Goal: Register for event/course

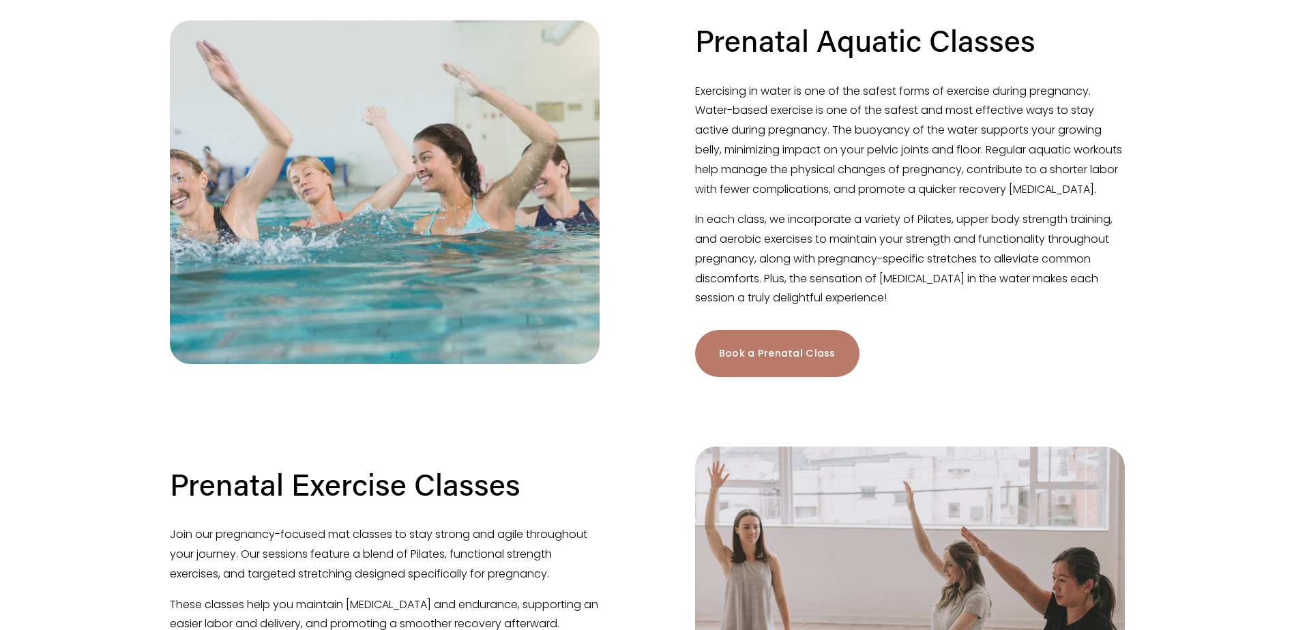
scroll to position [409, 0]
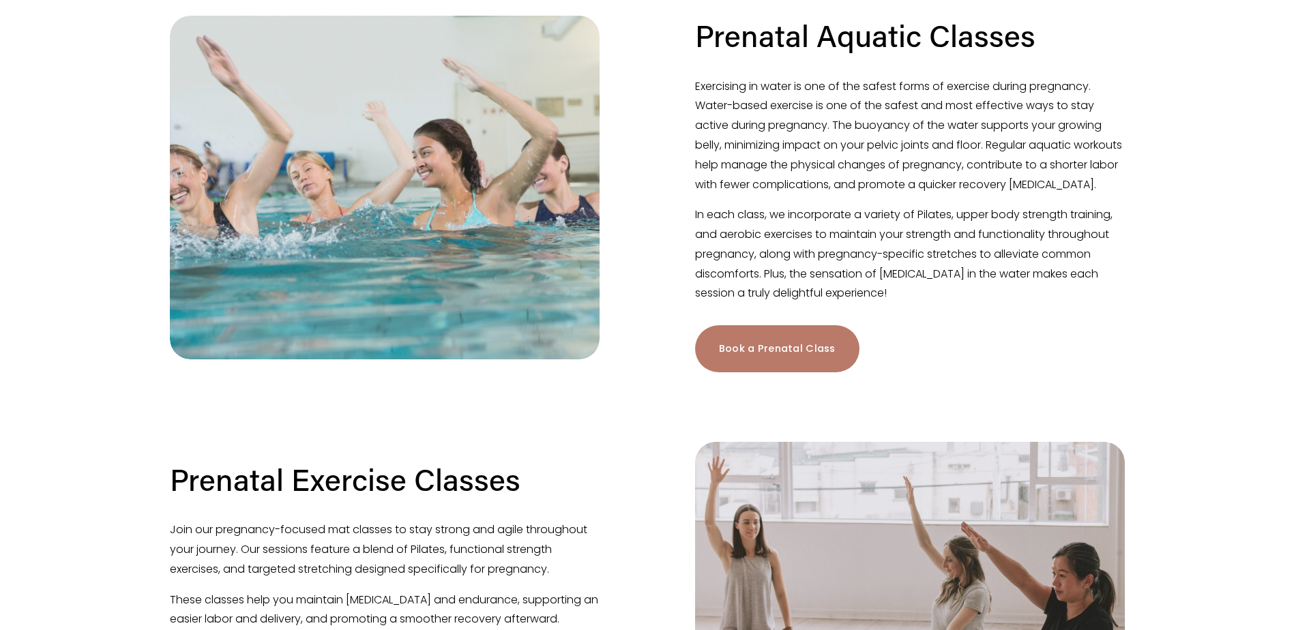
click at [677, 211] on figure "Prenatal Aquatic Classes Exercising in water is one of the safest forms of exer…" at bounding box center [647, 194] width 955 height 357
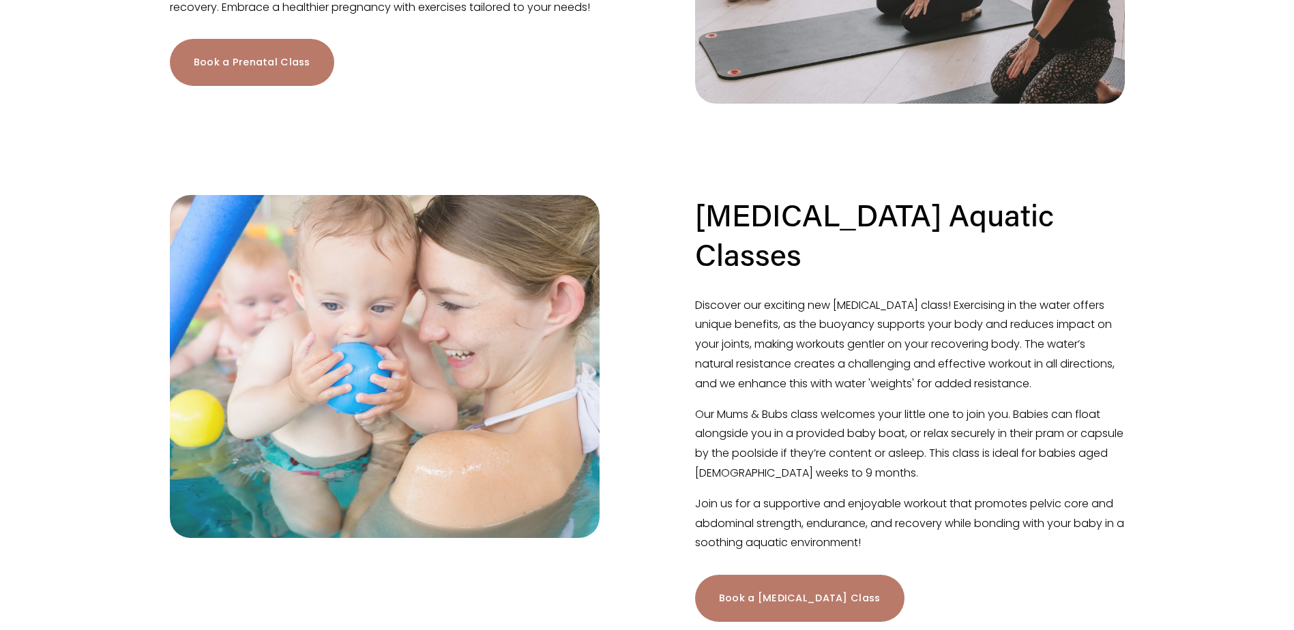
scroll to position [1501, 0]
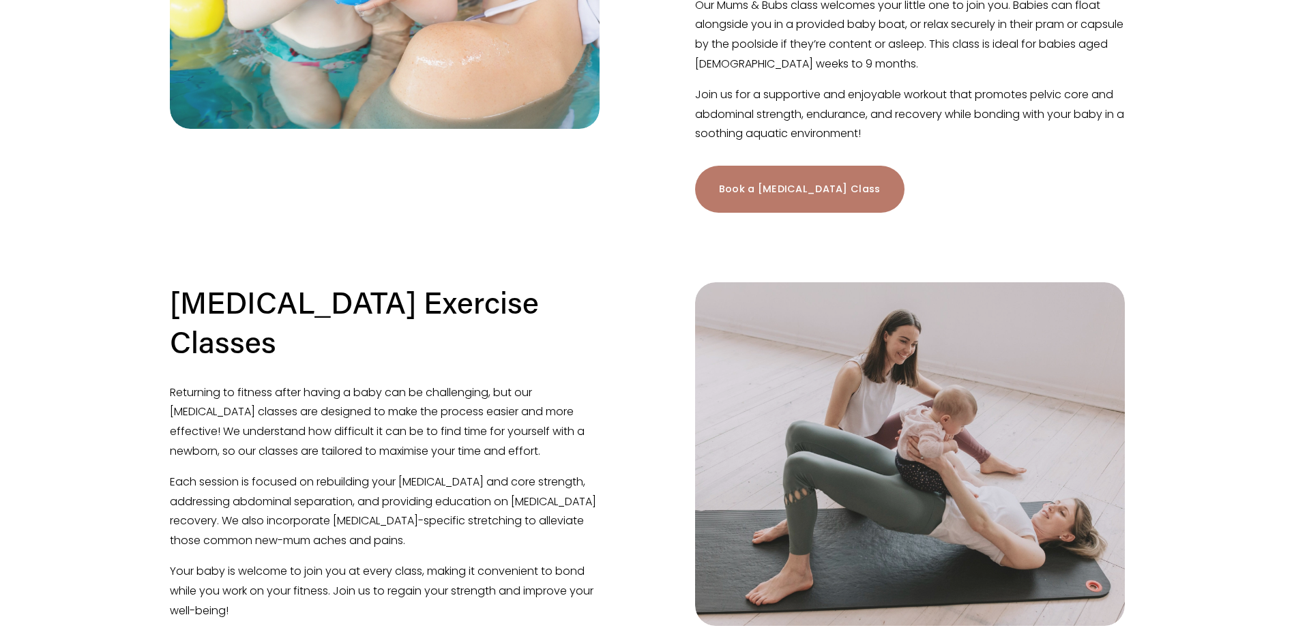
click at [682, 235] on div at bounding box center [647, 247] width 978 height 46
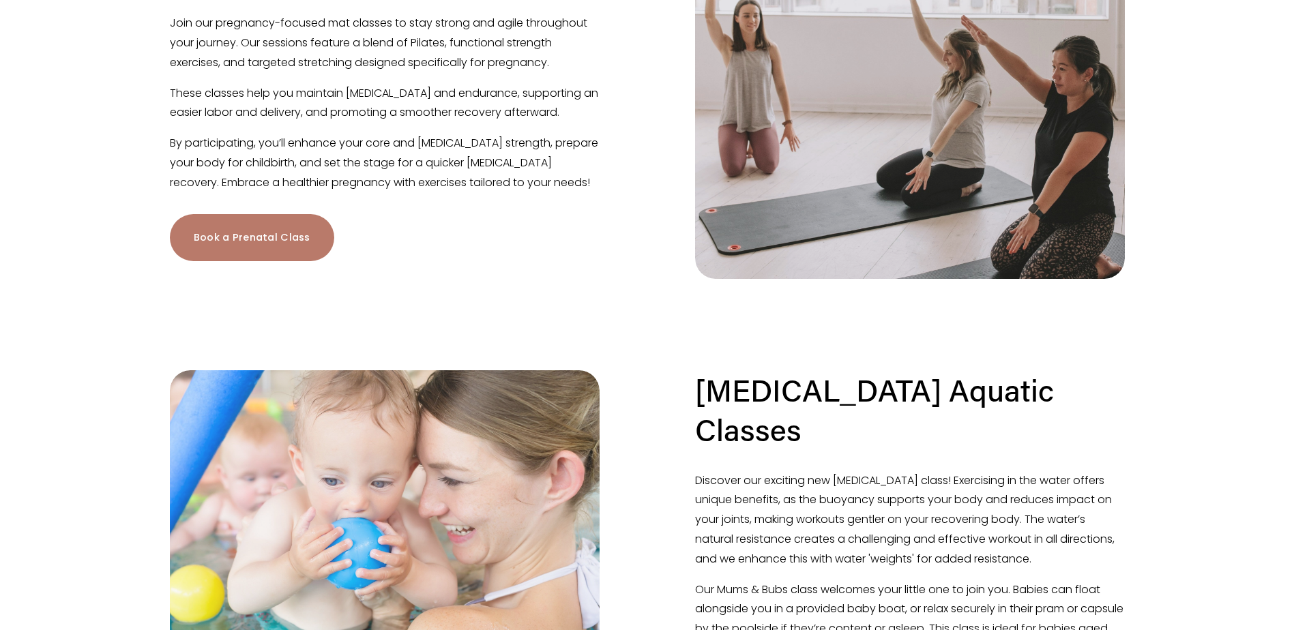
scroll to position [750, 0]
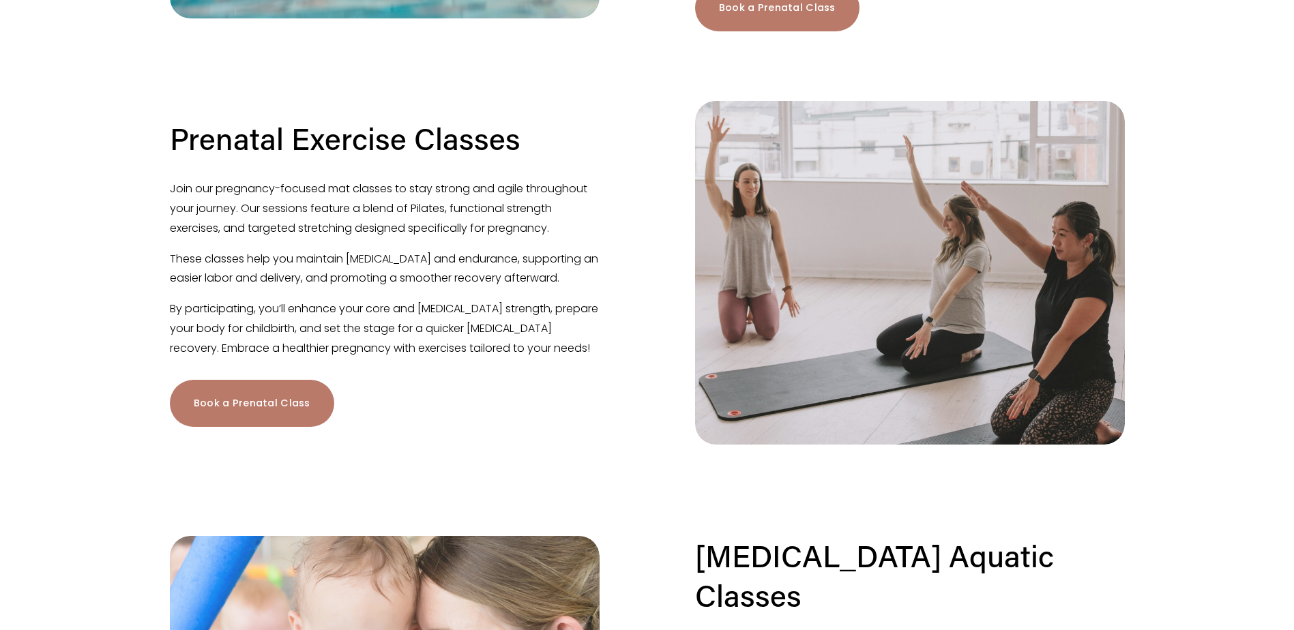
click at [274, 427] on link "Book a Prenatal Class" at bounding box center [252, 403] width 164 height 47
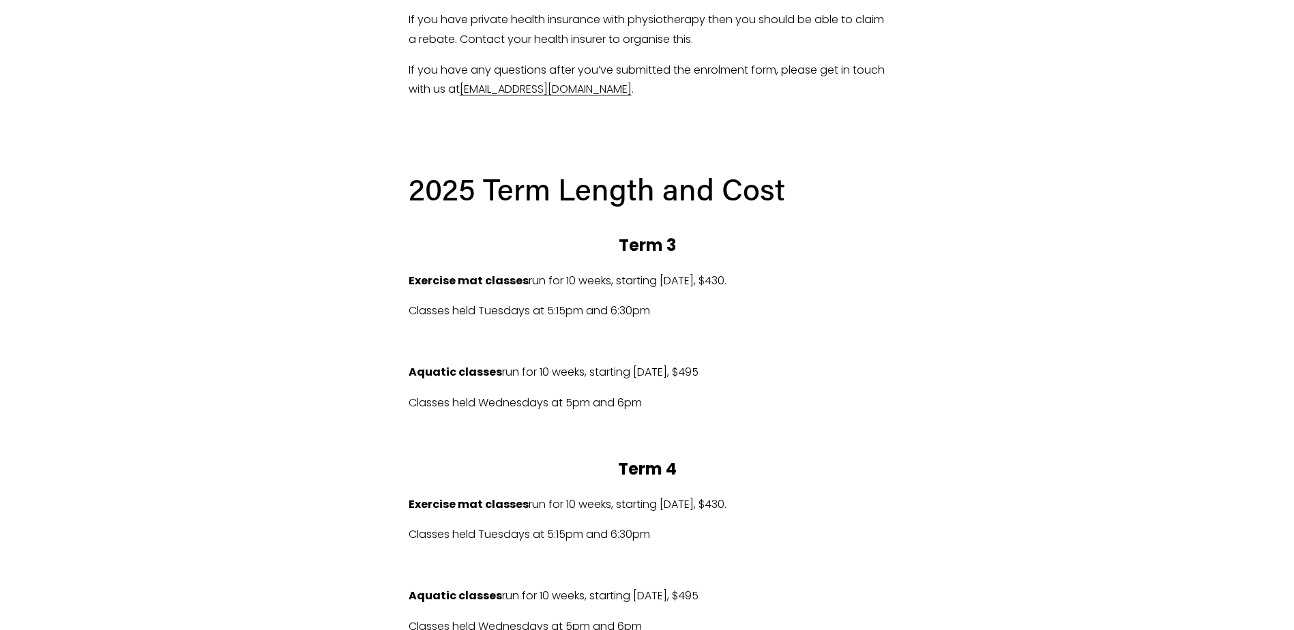
scroll to position [691, 0]
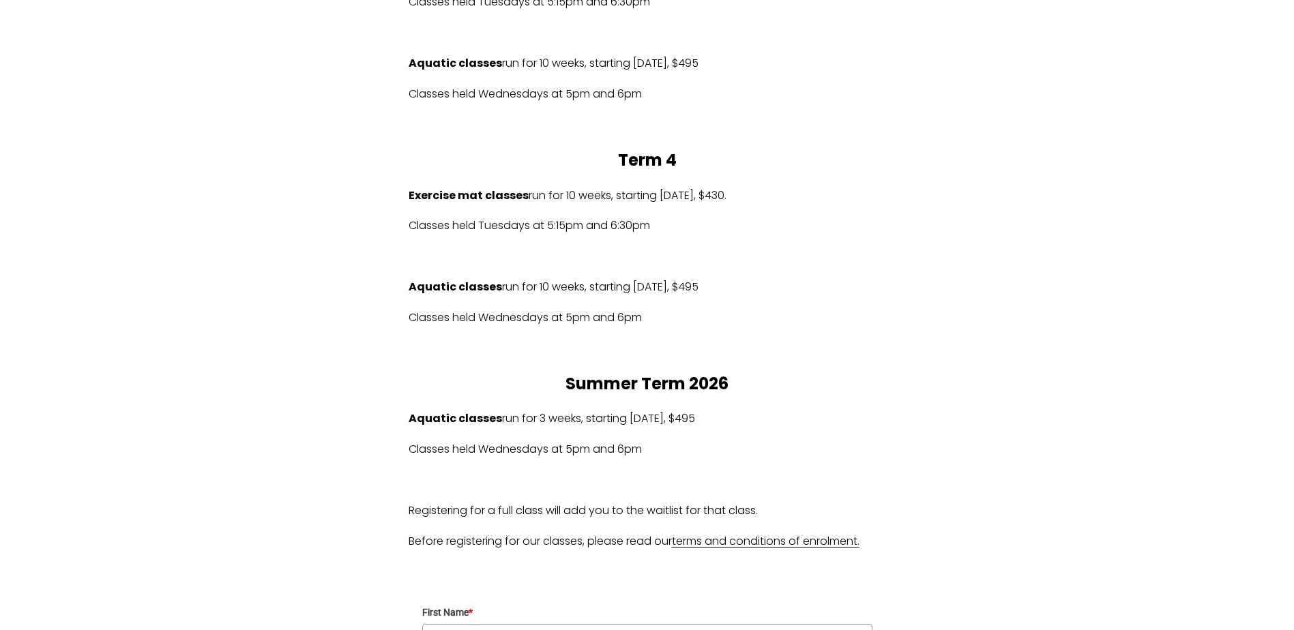
scroll to position [896, 0]
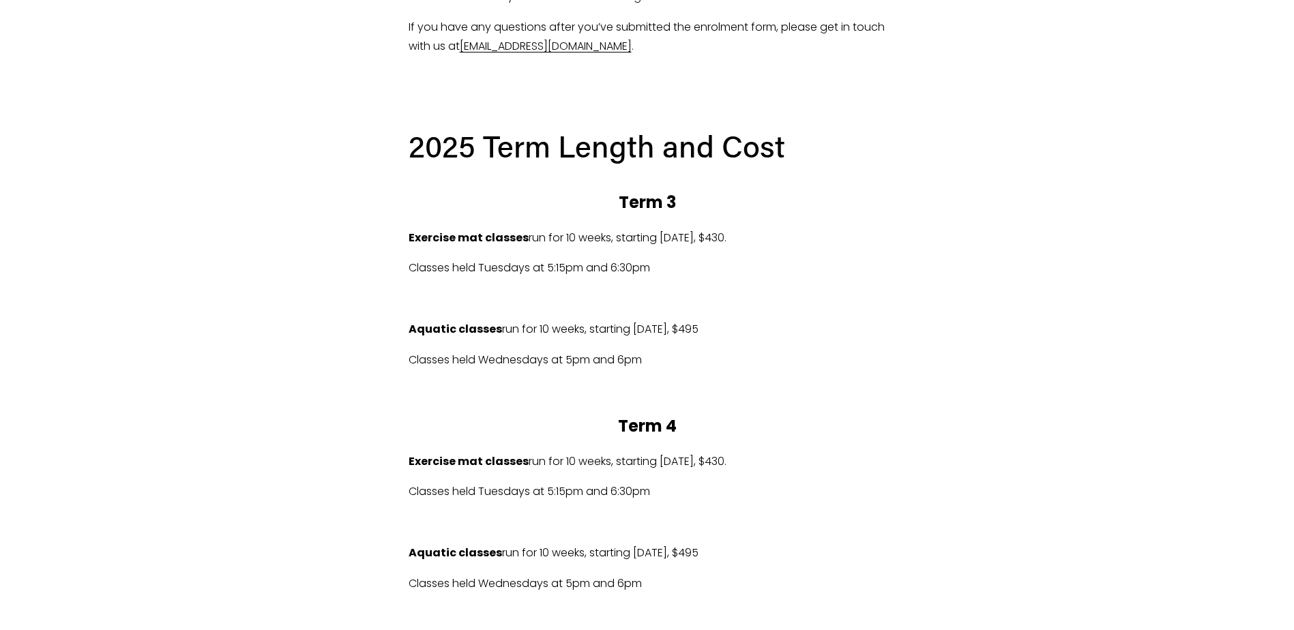
scroll to position [623, 0]
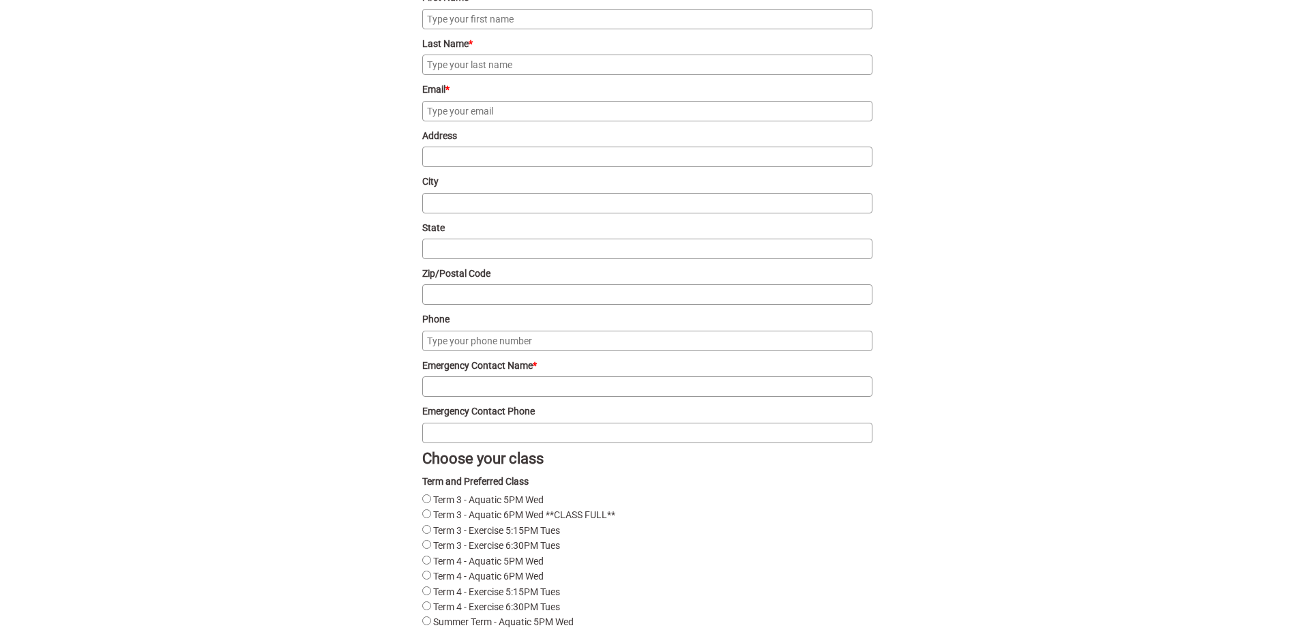
scroll to position [1646, 0]
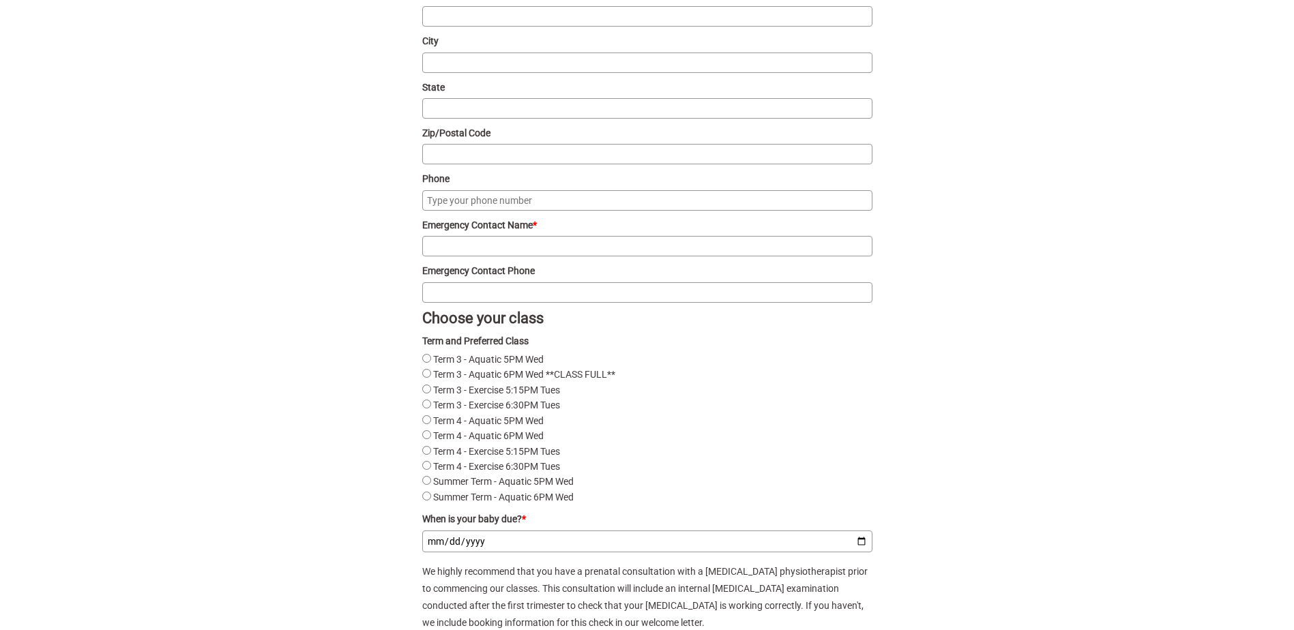
click at [278, 422] on div "What’s it all about? During each class, your physiotherapist will lead you thro…" at bounding box center [647, 247] width 1059 height 3115
click at [284, 408] on div "What’s it all about? During each class, your physiotherapist will lead you thro…" at bounding box center [647, 247] width 1059 height 3115
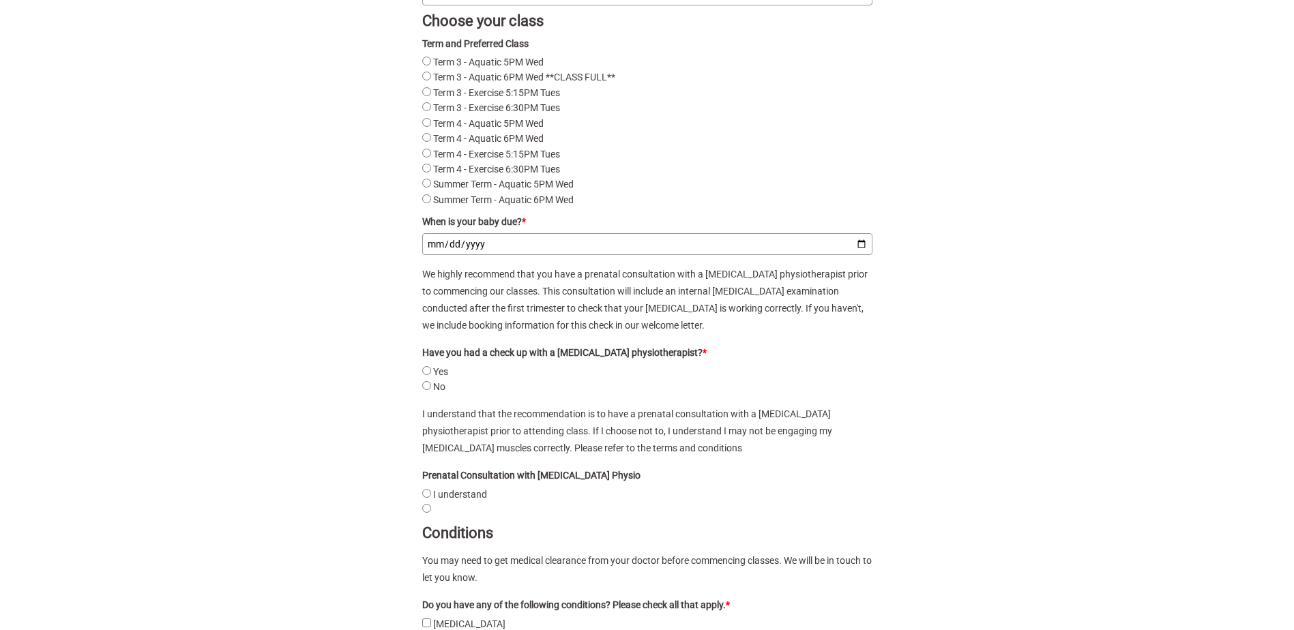
scroll to position [1987, 0]
